Goal: Task Accomplishment & Management: Manage account settings

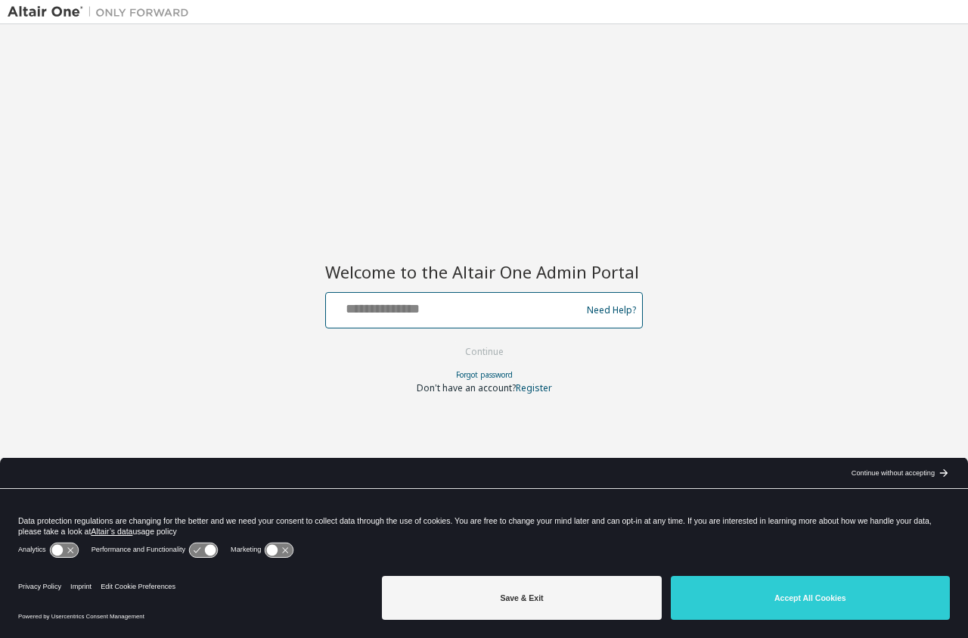
click at [427, 306] on input "text" at bounding box center [455, 307] width 247 height 22
type input "**********"
click at [449, 340] on button "Continue" at bounding box center [484, 351] width 70 height 23
